Goal: Information Seeking & Learning: Learn about a topic

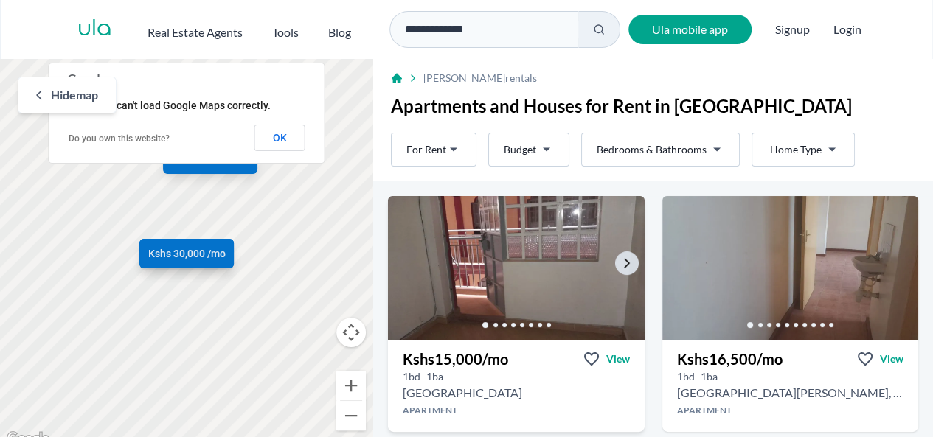
click at [503, 279] on img at bounding box center [515, 267] width 269 height 151
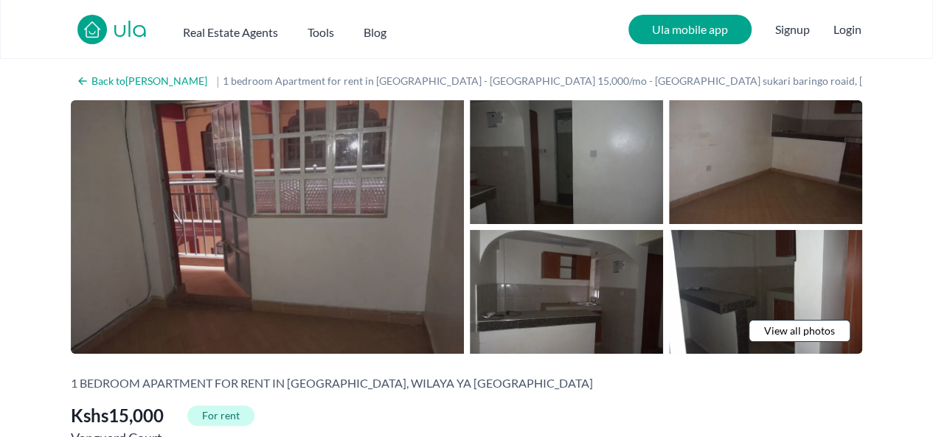
click at [328, 213] on img at bounding box center [267, 227] width 393 height 254
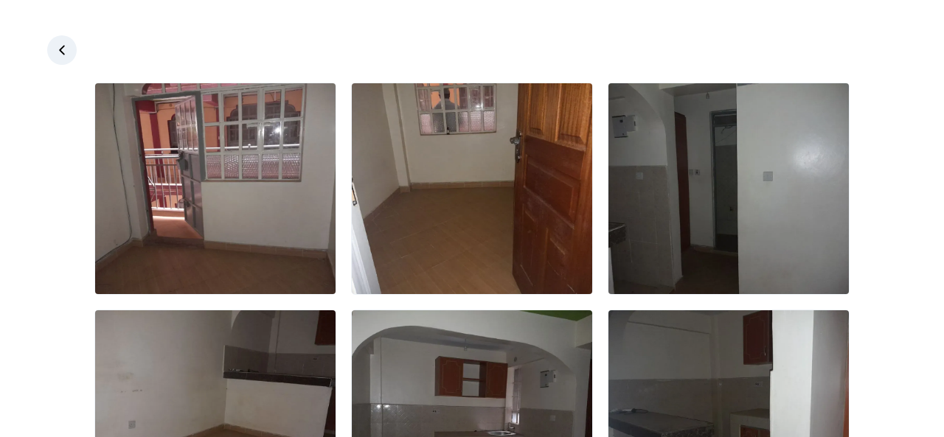
click at [65, 49] on icon at bounding box center [62, 50] width 15 height 15
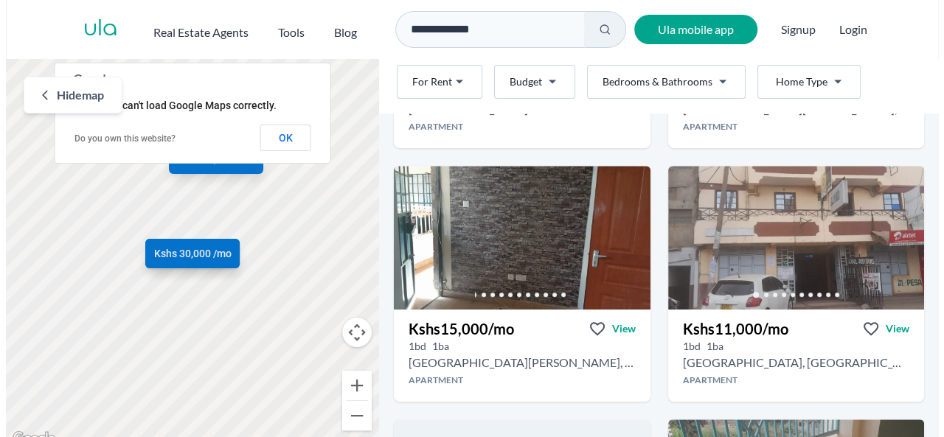
scroll to position [293, 0]
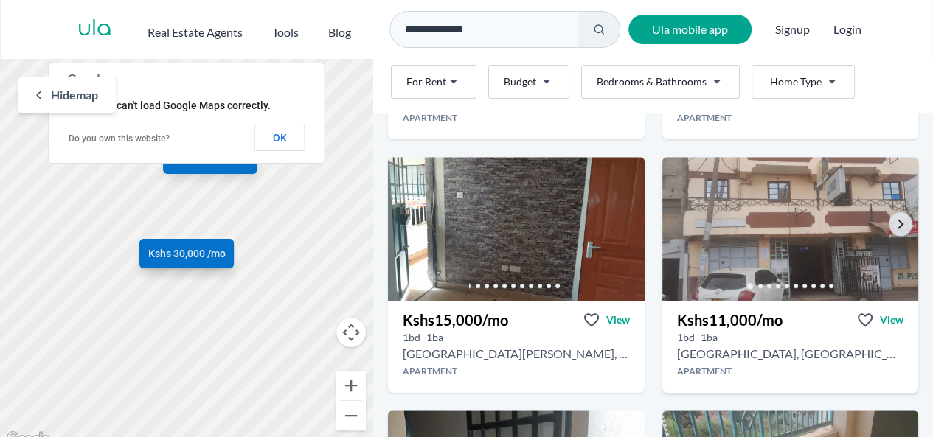
click at [818, 245] on img at bounding box center [789, 228] width 269 height 151
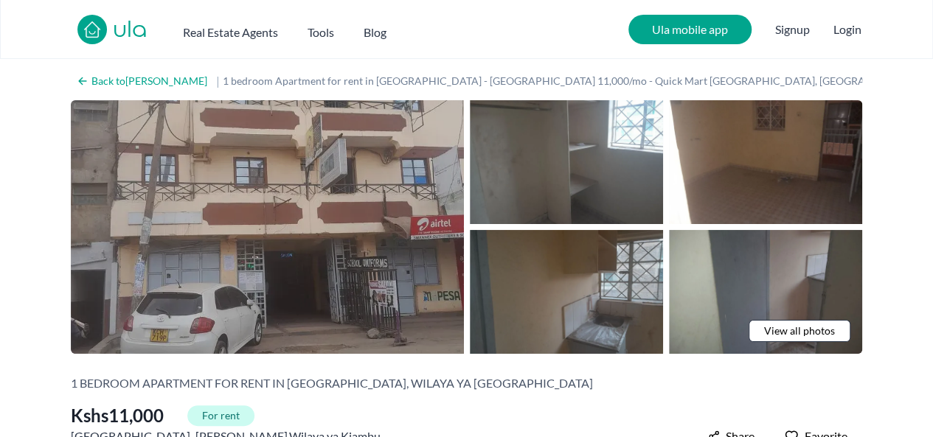
click at [395, 249] on img at bounding box center [267, 227] width 393 height 254
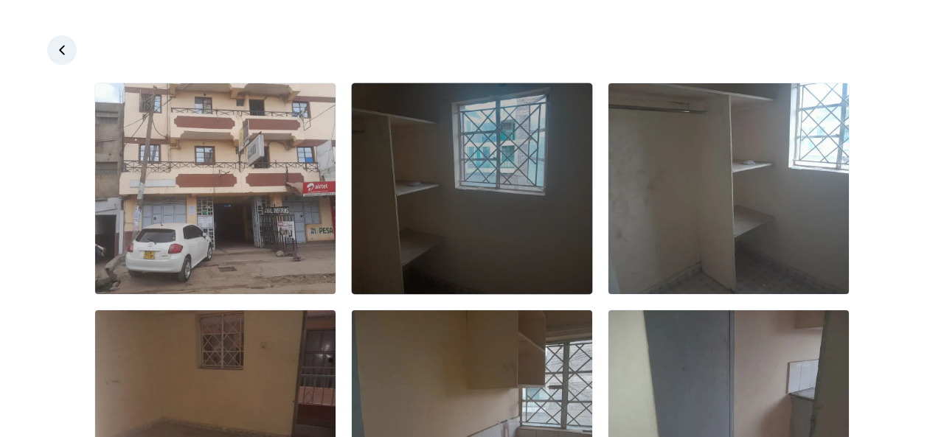
click at [490, 233] on img at bounding box center [472, 188] width 240 height 211
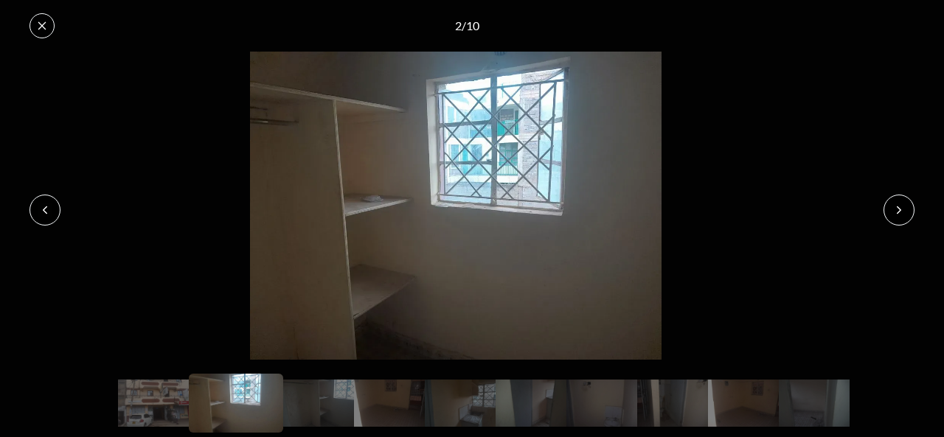
click at [901, 209] on icon at bounding box center [899, 210] width 12 height 12
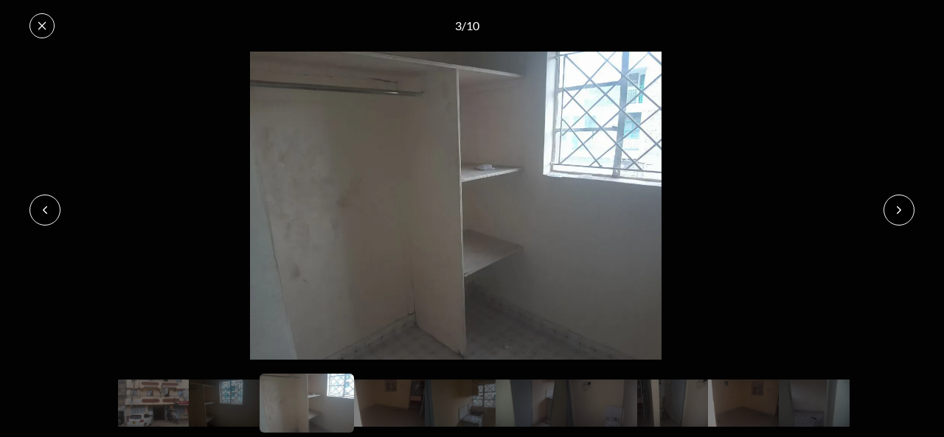
click at [896, 212] on icon at bounding box center [899, 210] width 12 height 12
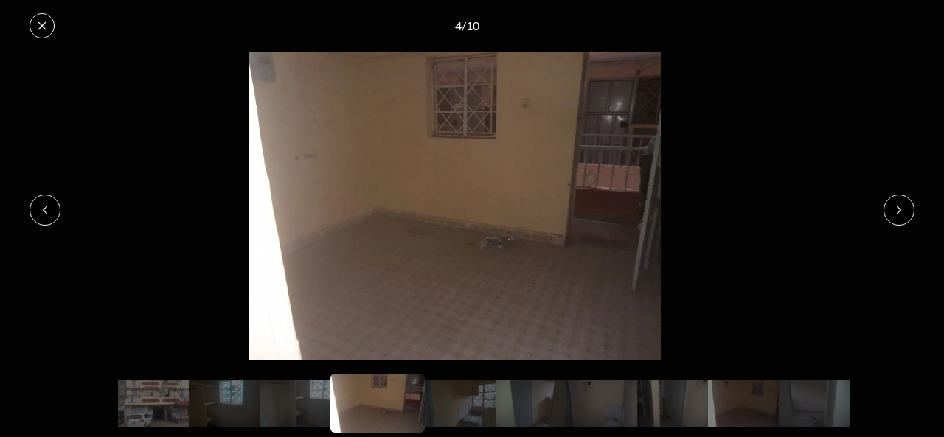
click at [899, 209] on icon at bounding box center [899, 210] width 12 height 12
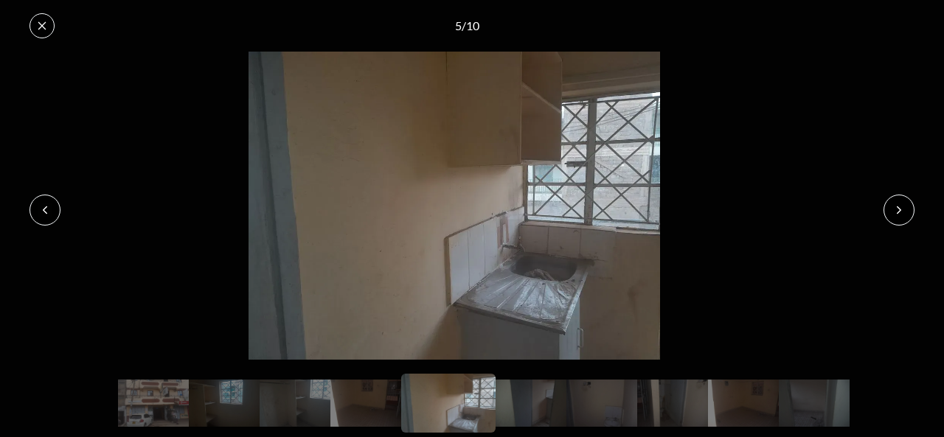
click at [900, 217] on button at bounding box center [898, 210] width 31 height 31
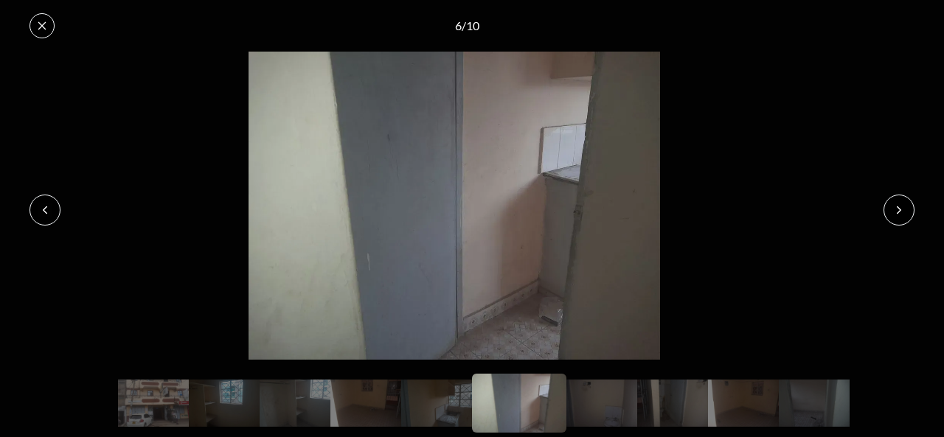
click at [899, 209] on icon at bounding box center [899, 210] width 12 height 12
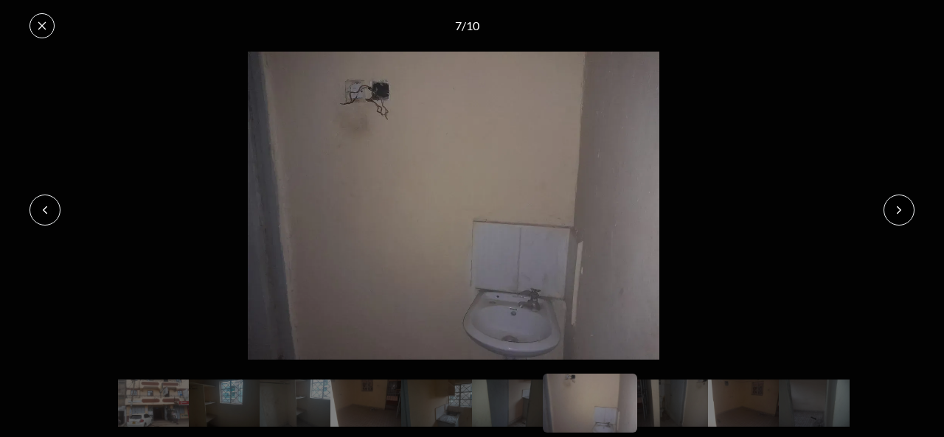
click at [900, 218] on button at bounding box center [898, 210] width 31 height 31
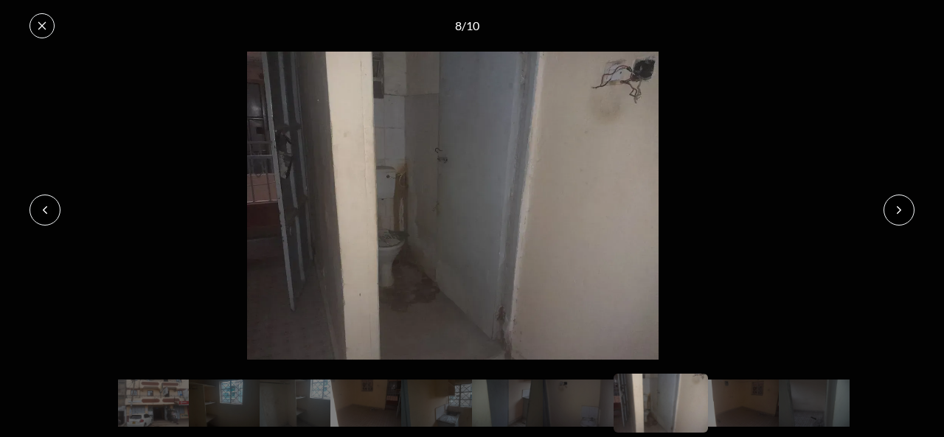
click at [902, 217] on button at bounding box center [898, 210] width 31 height 31
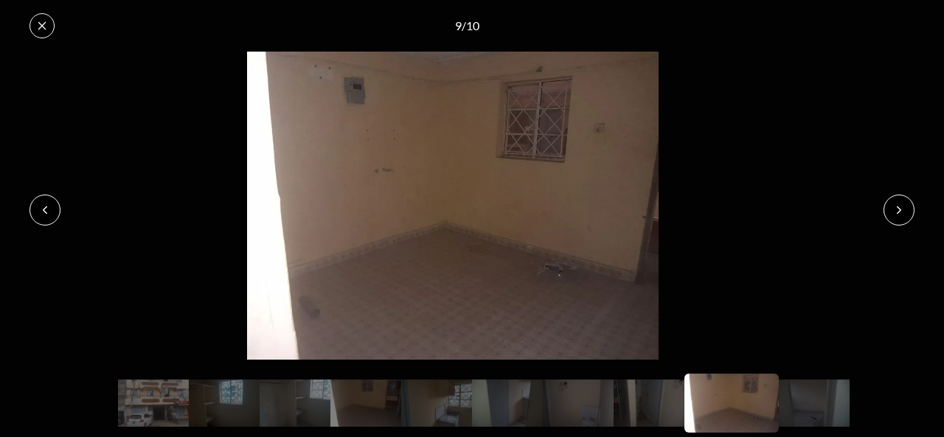
click at [902, 217] on button at bounding box center [898, 210] width 31 height 31
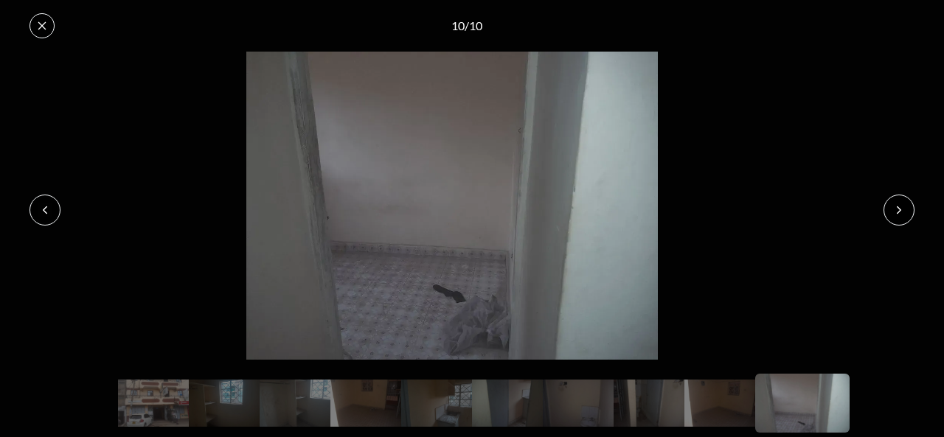
click at [894, 223] on button at bounding box center [898, 210] width 31 height 31
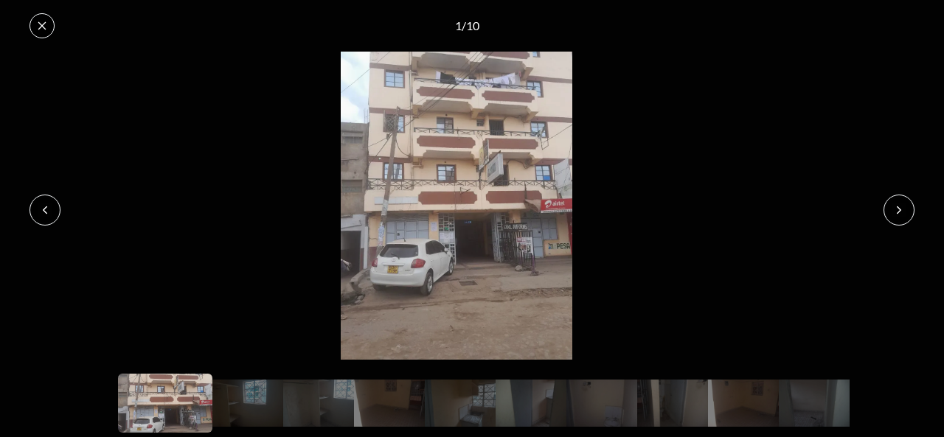
click at [41, 25] on icon at bounding box center [42, 25] width 8 height 8
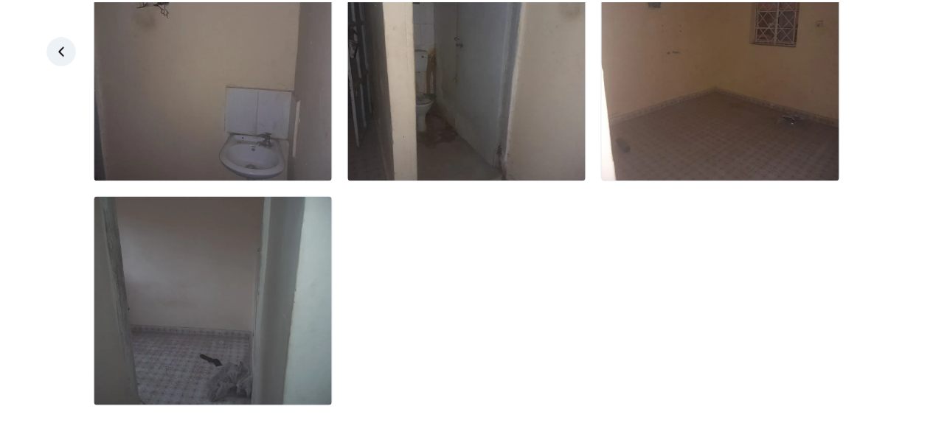
scroll to position [574, 0]
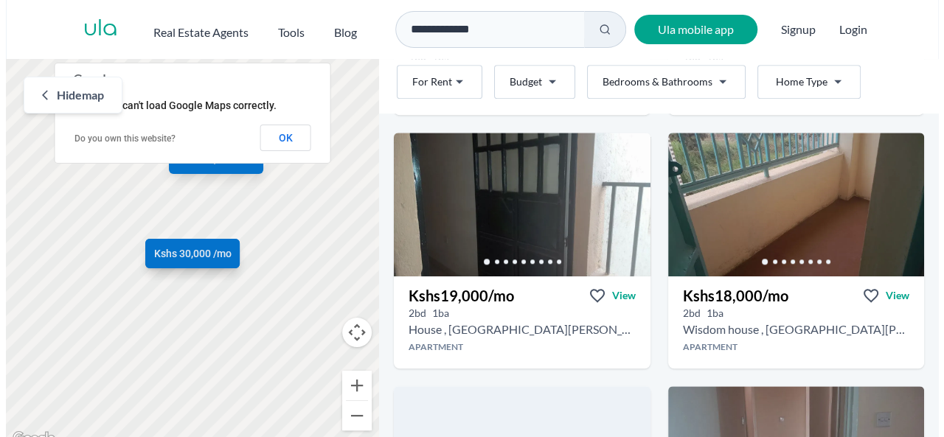
scroll to position [583, 0]
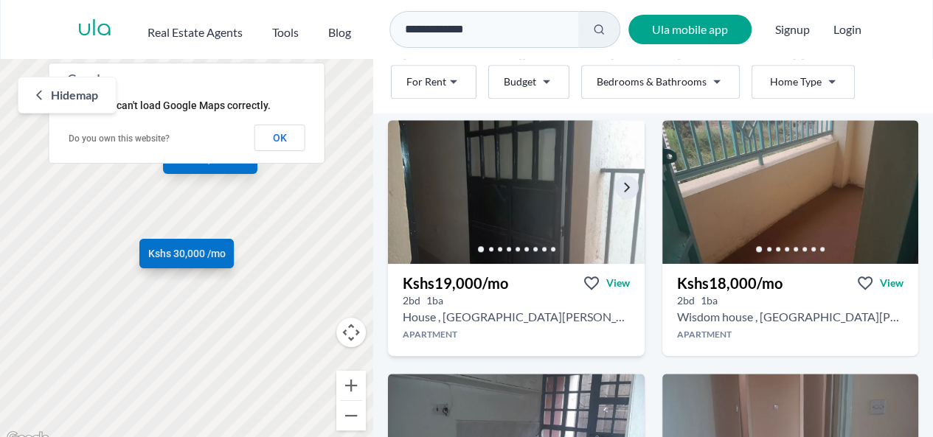
click at [466, 218] on img at bounding box center [515, 191] width 269 height 151
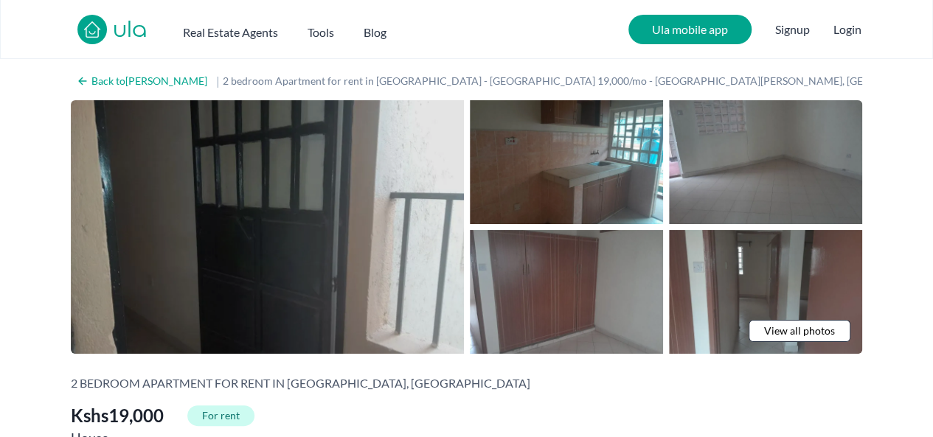
click at [254, 205] on img at bounding box center [267, 227] width 393 height 254
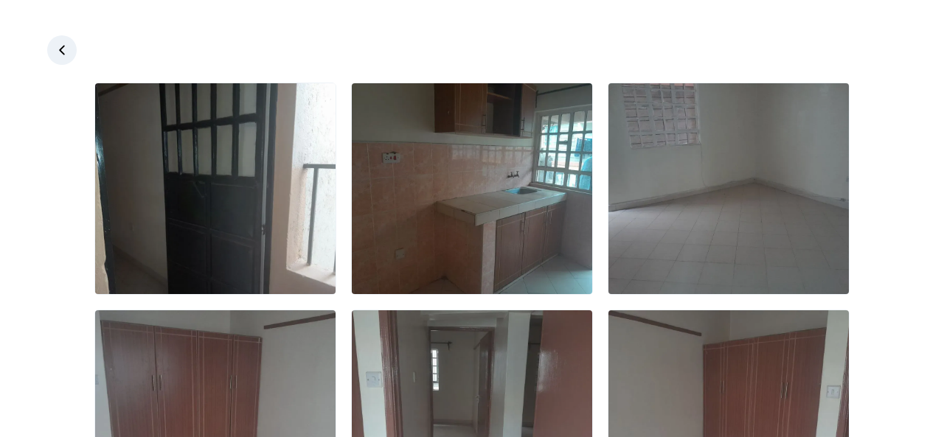
click at [62, 50] on icon at bounding box center [62, 50] width 15 height 15
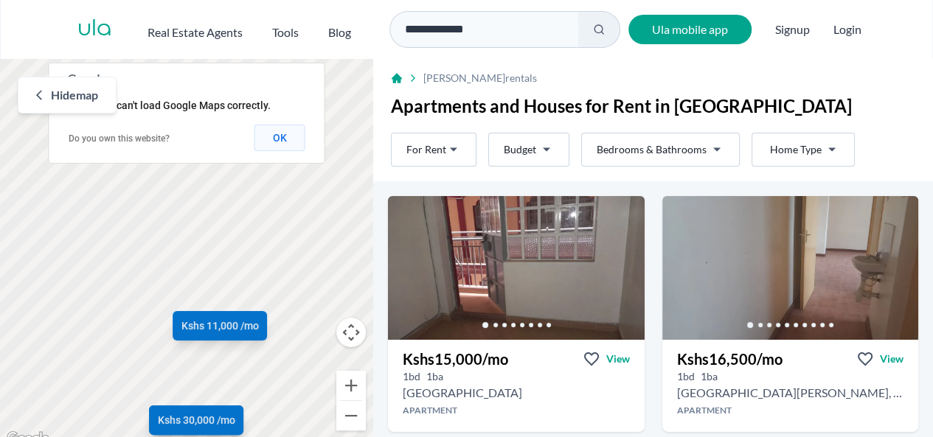
click at [282, 140] on button "OK" at bounding box center [279, 138] width 51 height 27
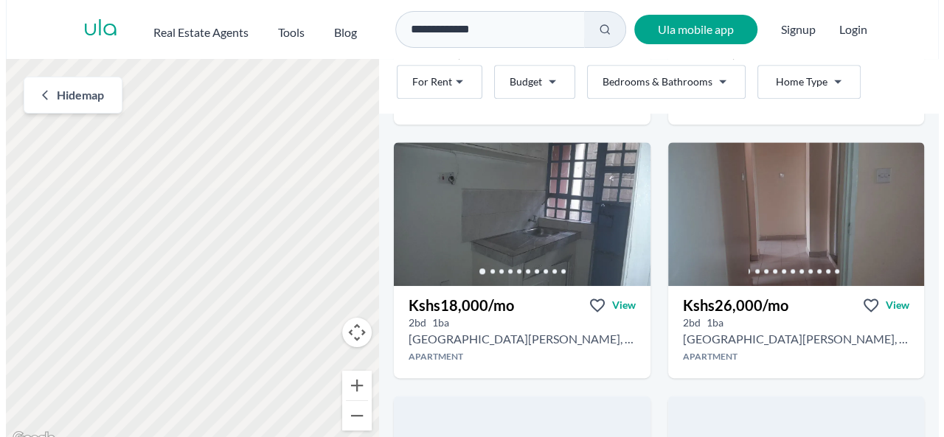
scroll to position [814, 0]
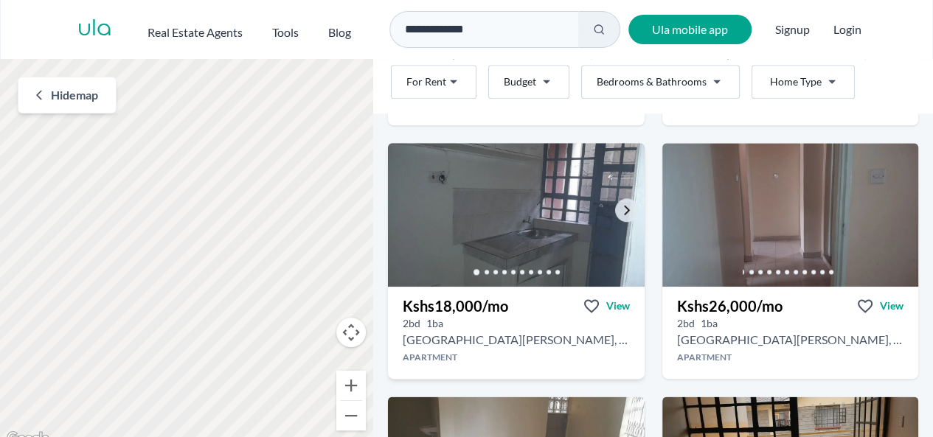
click at [461, 233] on img at bounding box center [515, 214] width 269 height 151
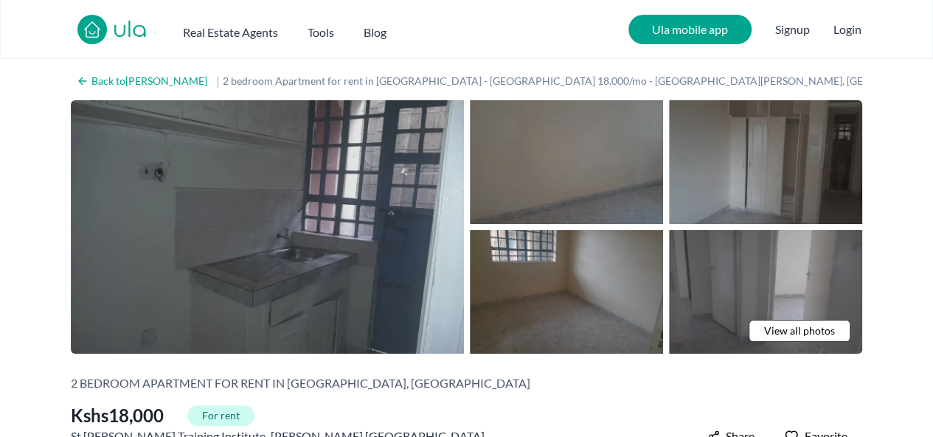
click at [304, 245] on img at bounding box center [267, 227] width 393 height 254
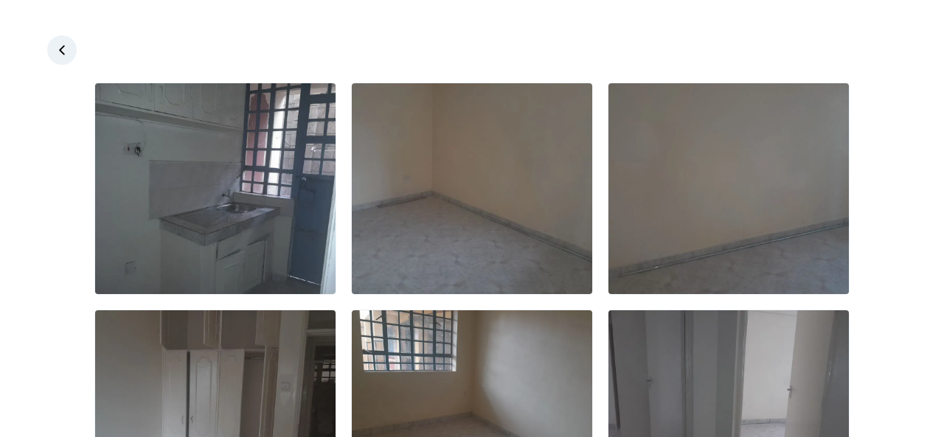
click at [62, 50] on icon at bounding box center [62, 50] width 15 height 15
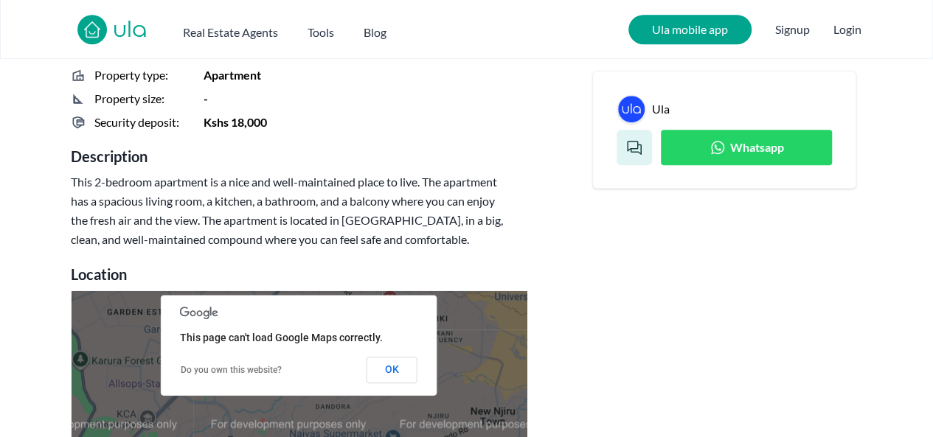
scroll to position [490, 0]
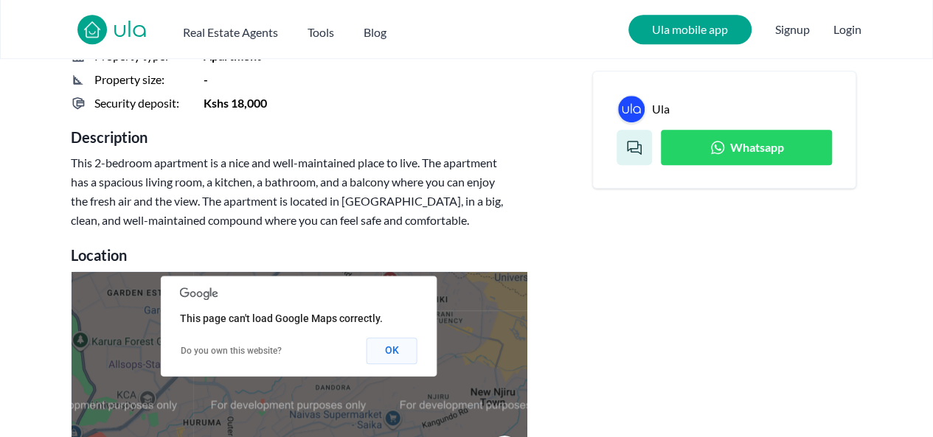
click at [406, 352] on button "OK" at bounding box center [391, 351] width 51 height 27
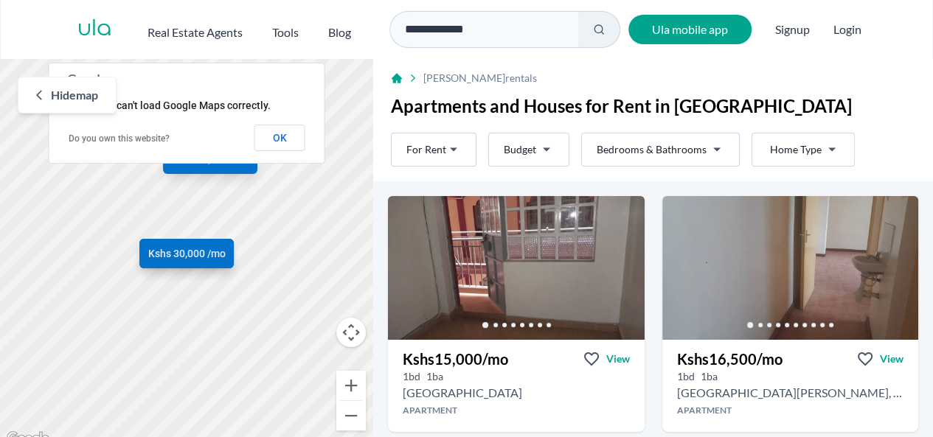
click at [551, 150] on html "**********" at bounding box center [466, 224] width 933 height 448
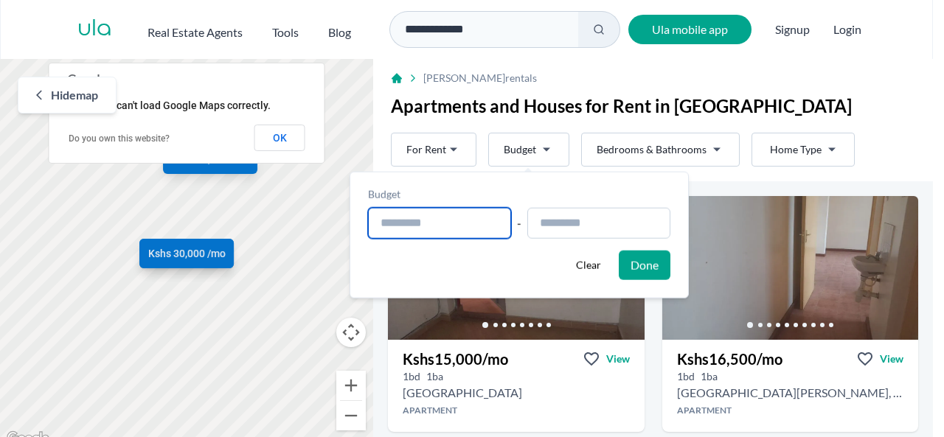
click at [460, 229] on input "text" at bounding box center [439, 223] width 143 height 31
type input "**********"
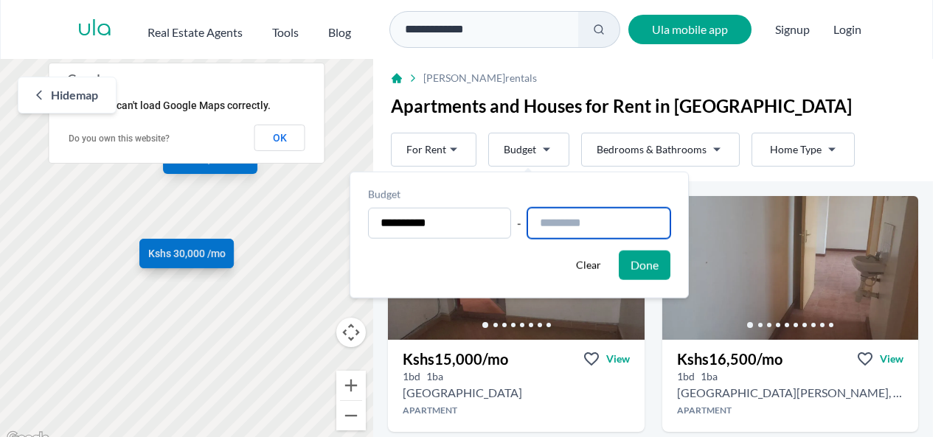
click at [574, 220] on input "text" at bounding box center [598, 223] width 143 height 31
type input "**********"
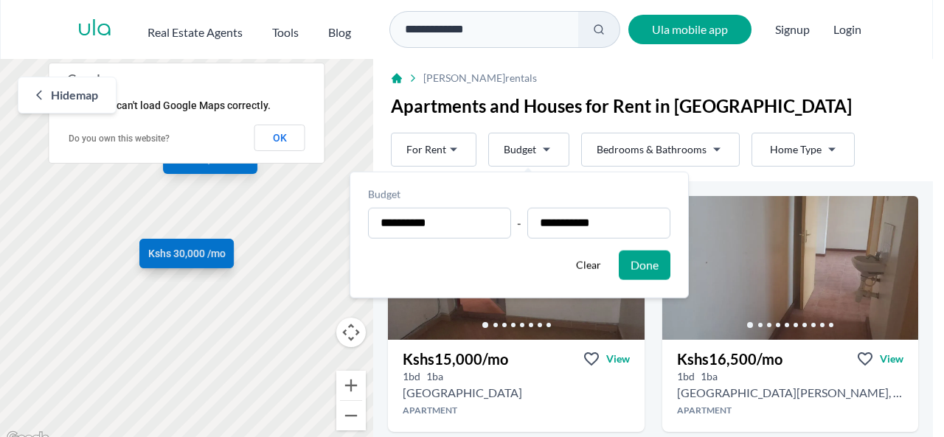
click at [670, 276] on button "Done" at bounding box center [645, 265] width 52 height 29
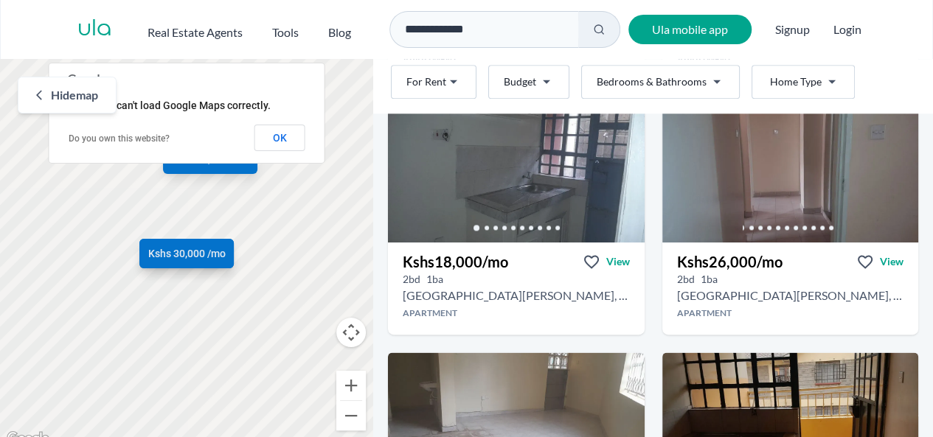
scroll to position [863, 0]
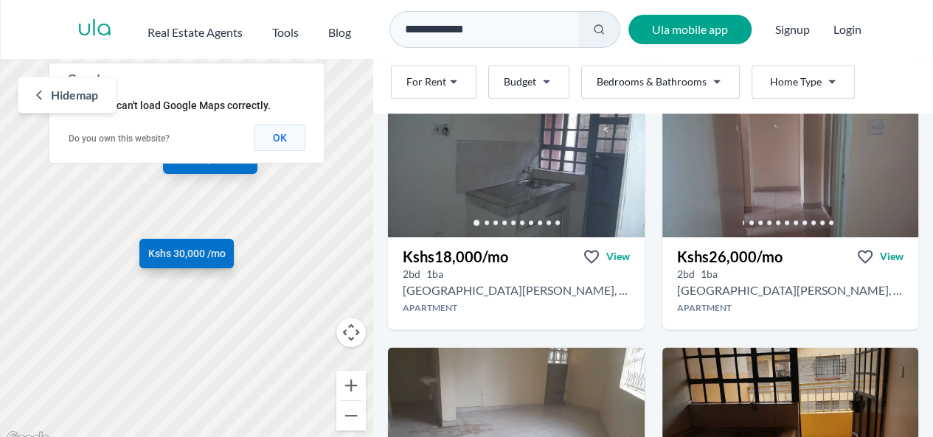
click at [282, 142] on button "OK" at bounding box center [279, 138] width 51 height 27
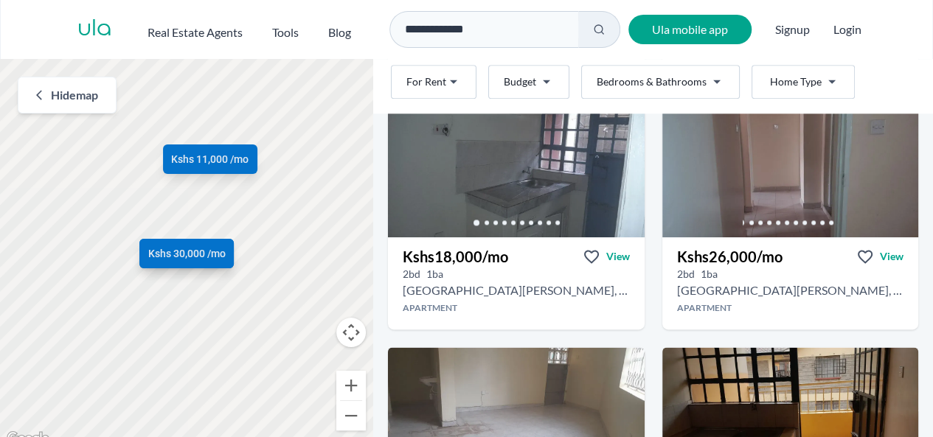
click at [596, 43] on button at bounding box center [599, 29] width 42 height 37
click at [586, 32] on button at bounding box center [599, 29] width 42 height 37
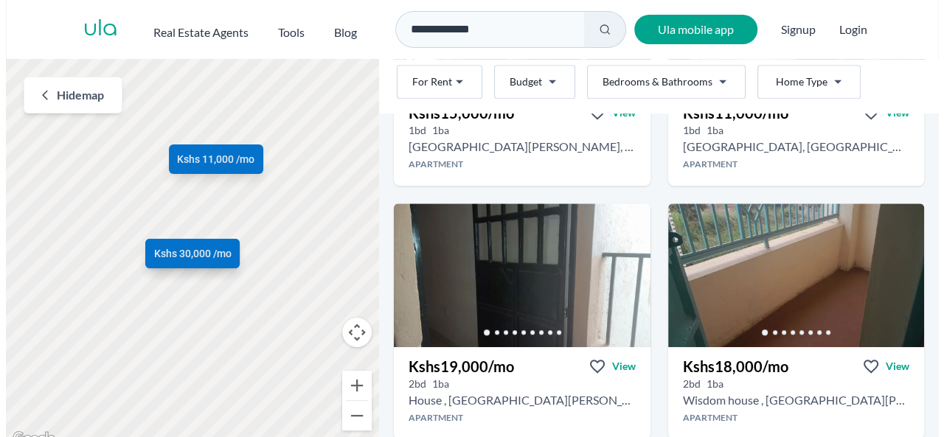
scroll to position [497, 0]
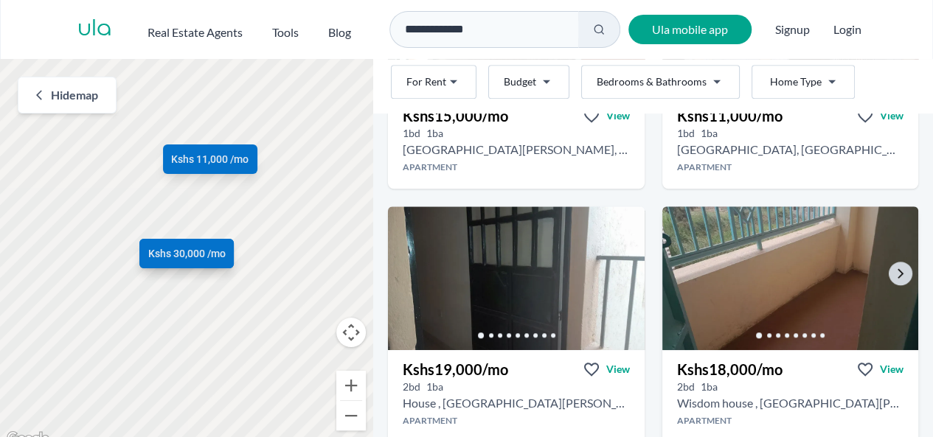
click at [815, 301] on img at bounding box center [789, 278] width 269 height 151
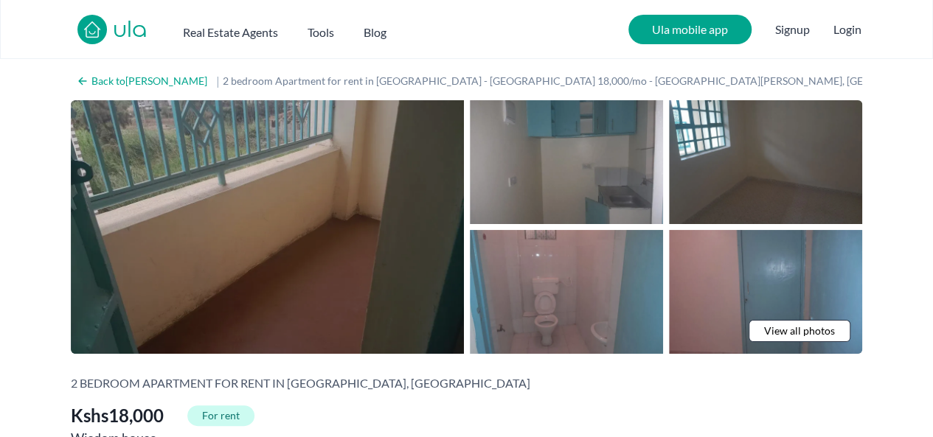
click at [392, 274] on img at bounding box center [267, 227] width 393 height 254
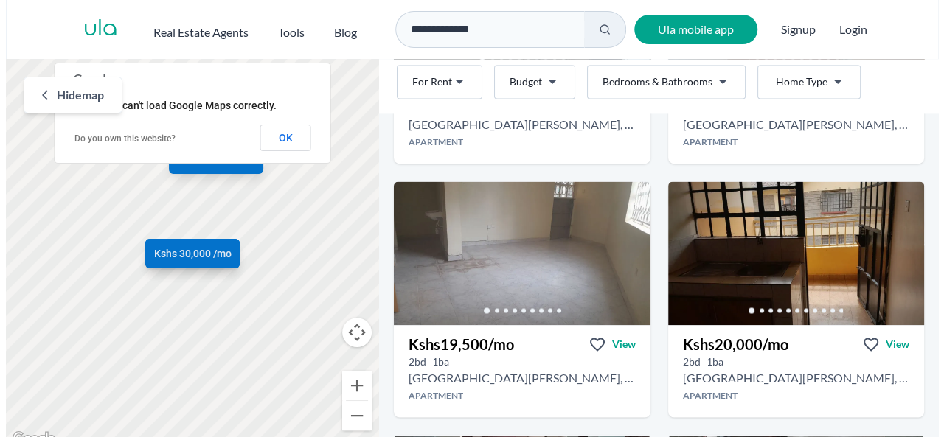
scroll to position [1030, 0]
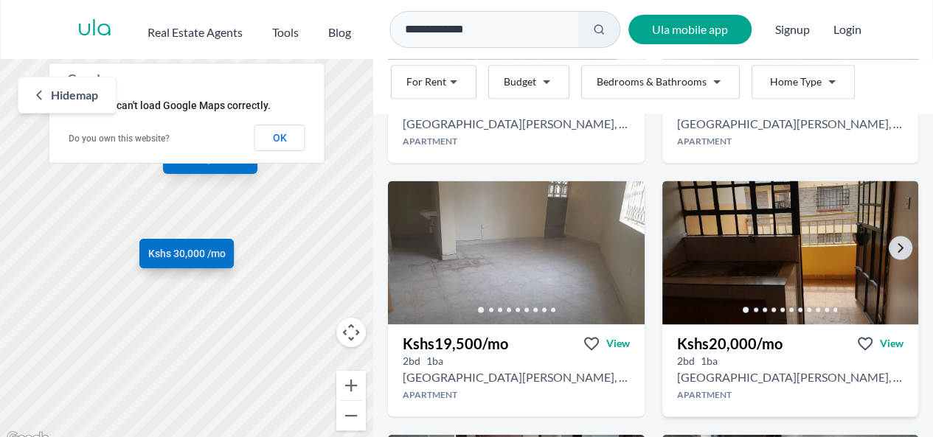
click at [869, 260] on img at bounding box center [789, 252] width 269 height 151
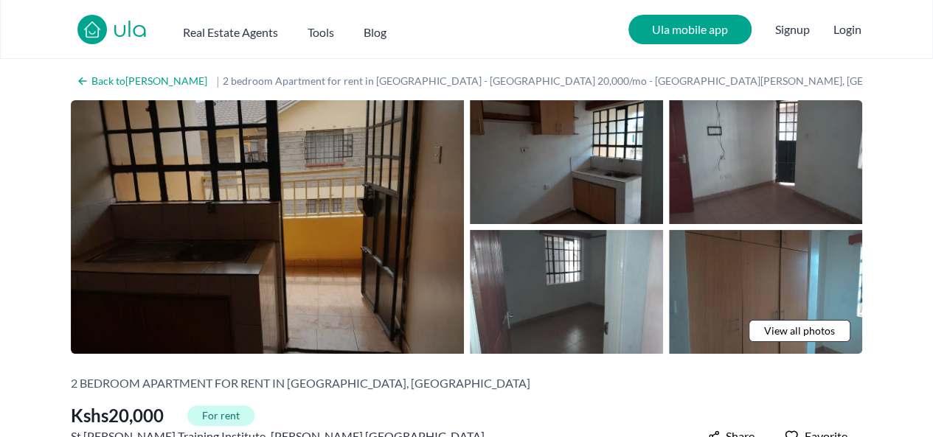
click at [330, 263] on img at bounding box center [267, 227] width 393 height 254
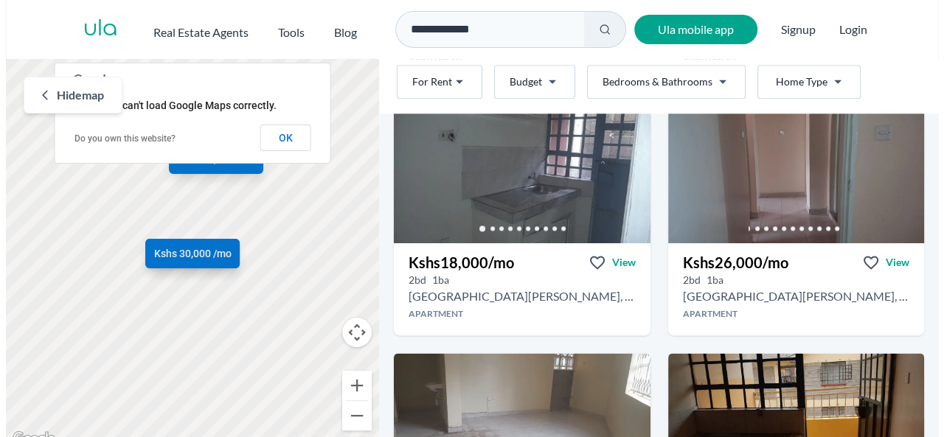
scroll to position [849, 0]
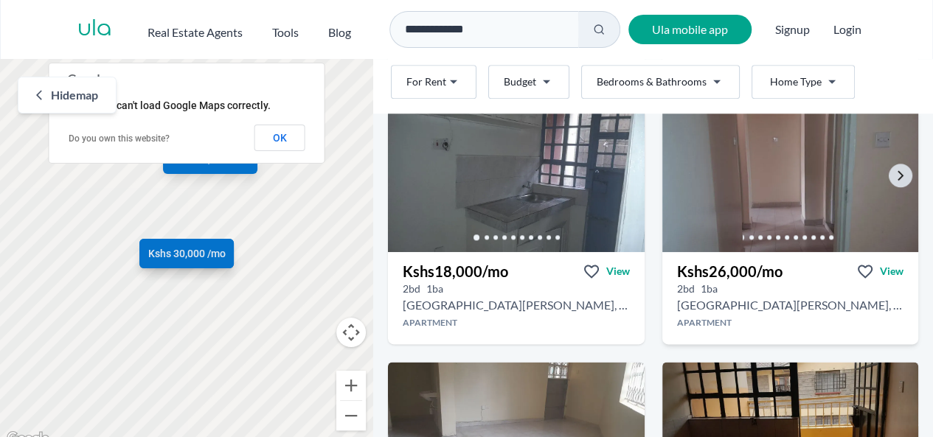
click at [882, 187] on img at bounding box center [789, 180] width 269 height 151
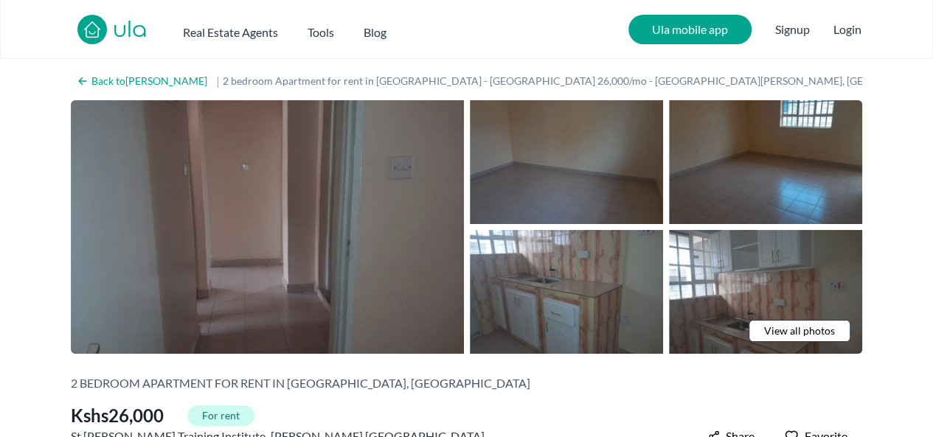
click at [359, 276] on img at bounding box center [267, 227] width 393 height 254
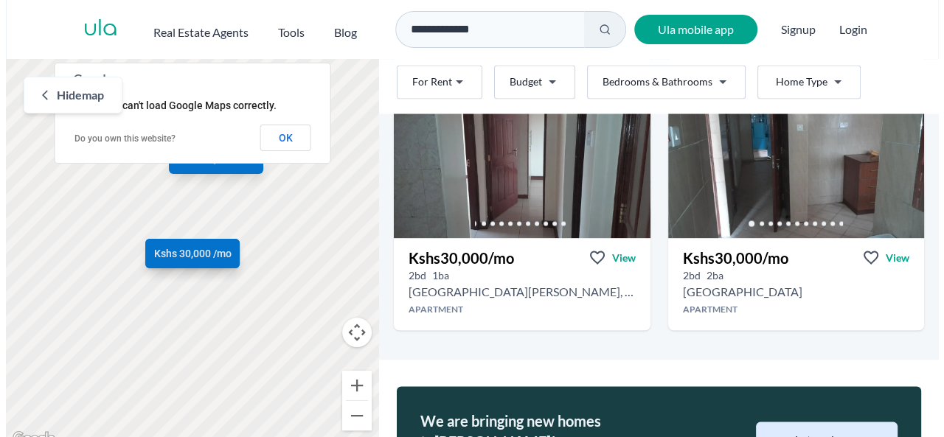
scroll to position [1373, 0]
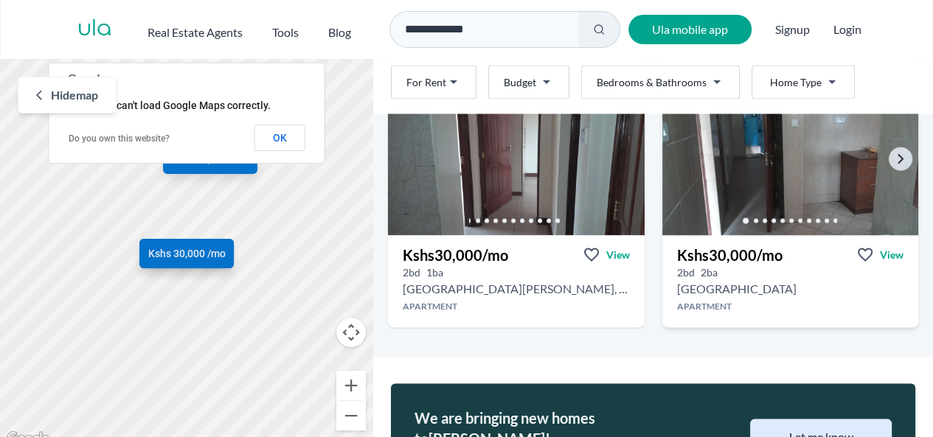
click at [832, 170] on img at bounding box center [789, 163] width 269 height 151
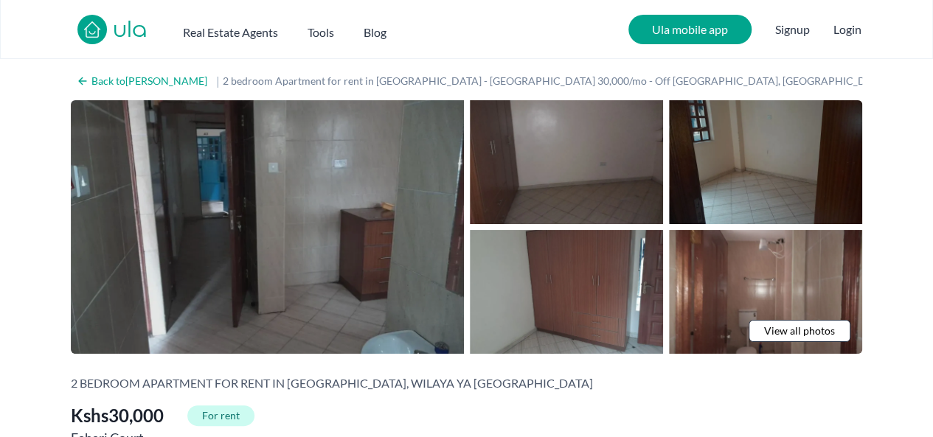
click at [361, 286] on img at bounding box center [267, 227] width 393 height 254
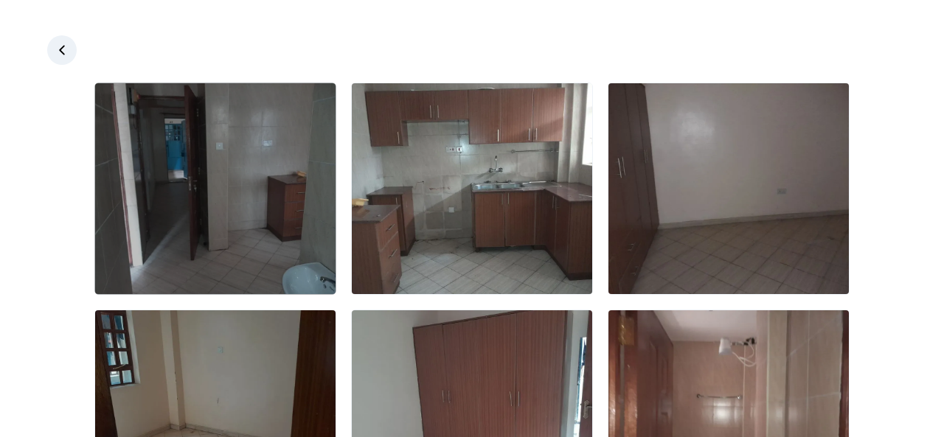
click at [299, 245] on img at bounding box center [215, 188] width 240 height 211
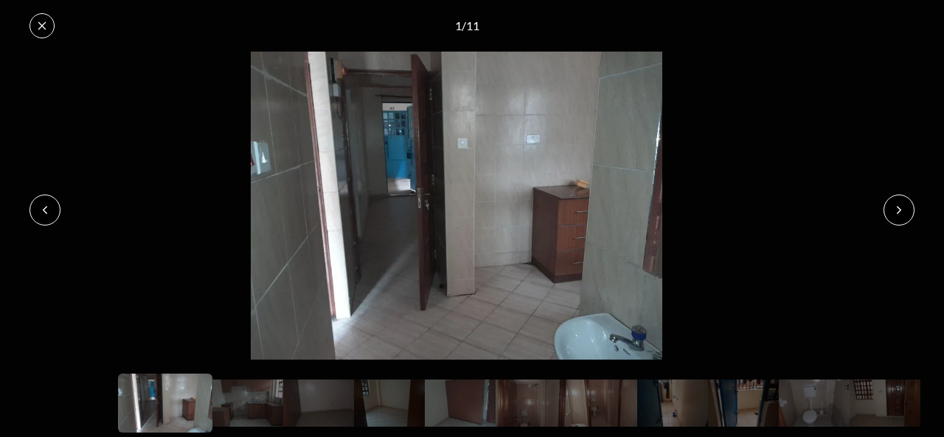
click at [893, 214] on icon at bounding box center [899, 210] width 12 height 12
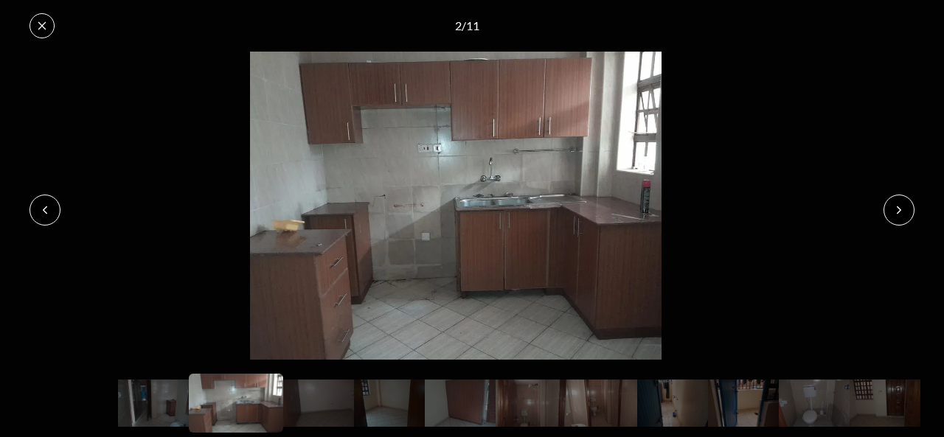
click at [894, 219] on button at bounding box center [898, 210] width 31 height 31
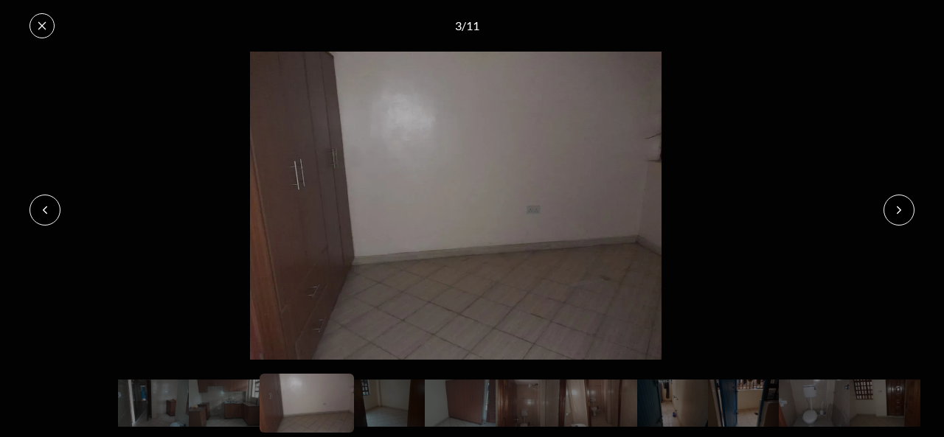
click at [891, 223] on button at bounding box center [898, 210] width 31 height 31
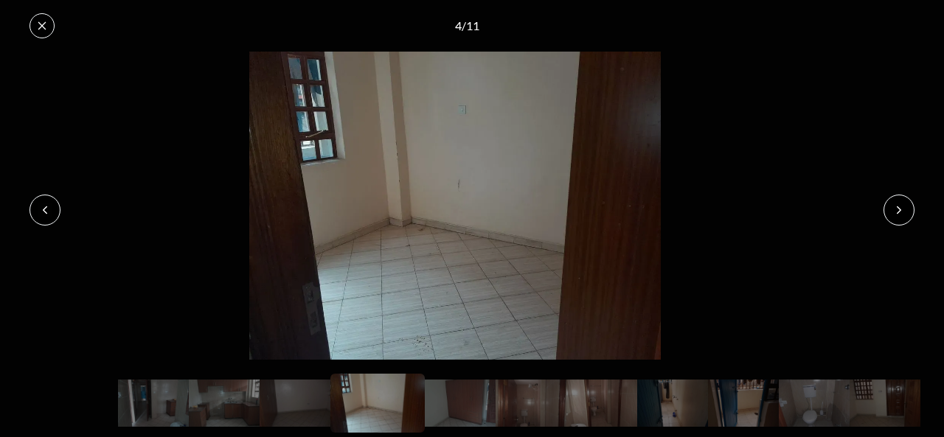
click at [893, 218] on button at bounding box center [898, 210] width 31 height 31
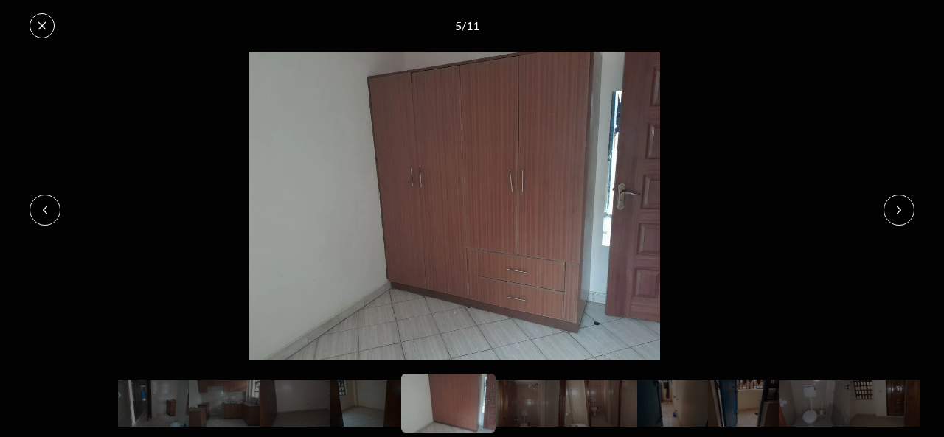
click at [891, 216] on button at bounding box center [898, 210] width 31 height 31
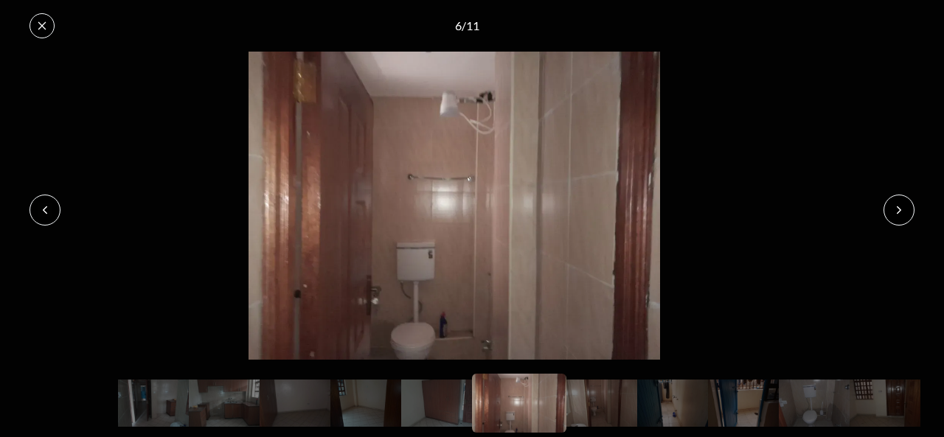
click at [894, 211] on icon at bounding box center [899, 210] width 12 height 12
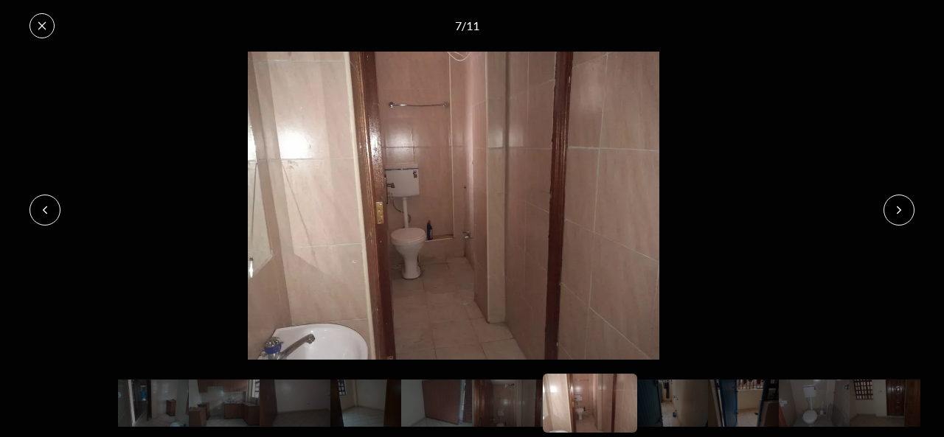
click at [895, 212] on icon at bounding box center [899, 210] width 12 height 12
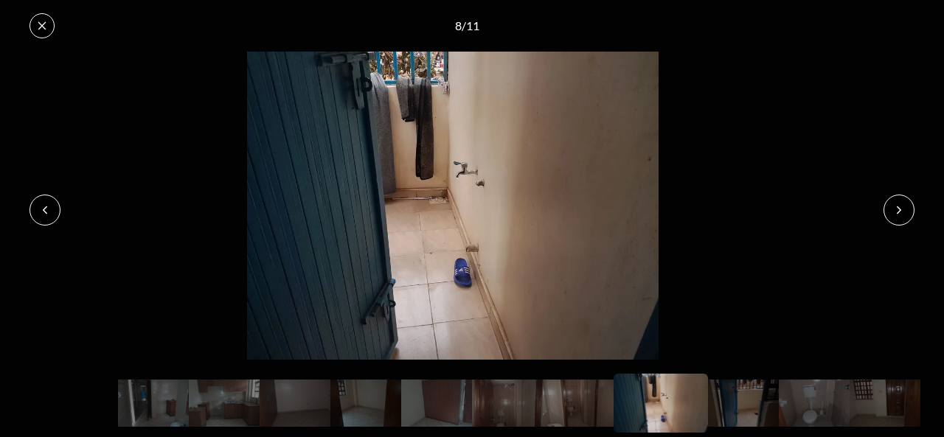
click at [43, 32] on button at bounding box center [41, 25] width 25 height 25
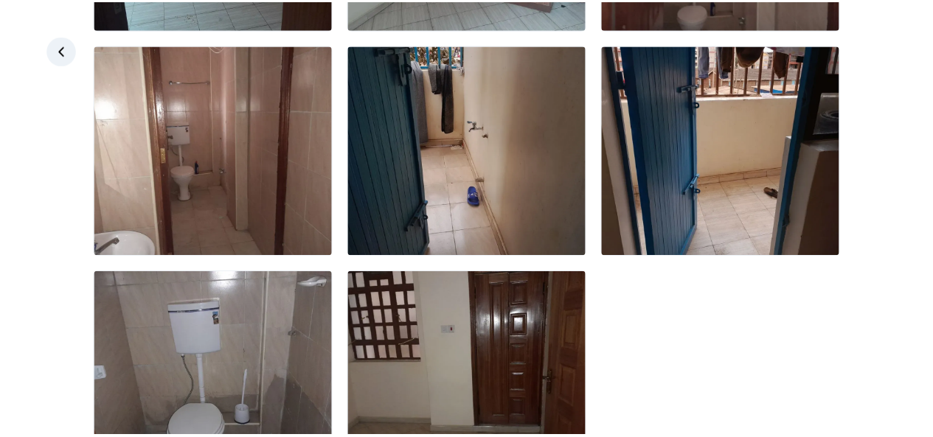
scroll to position [574, 0]
